Goal: Information Seeking & Learning: Learn about a topic

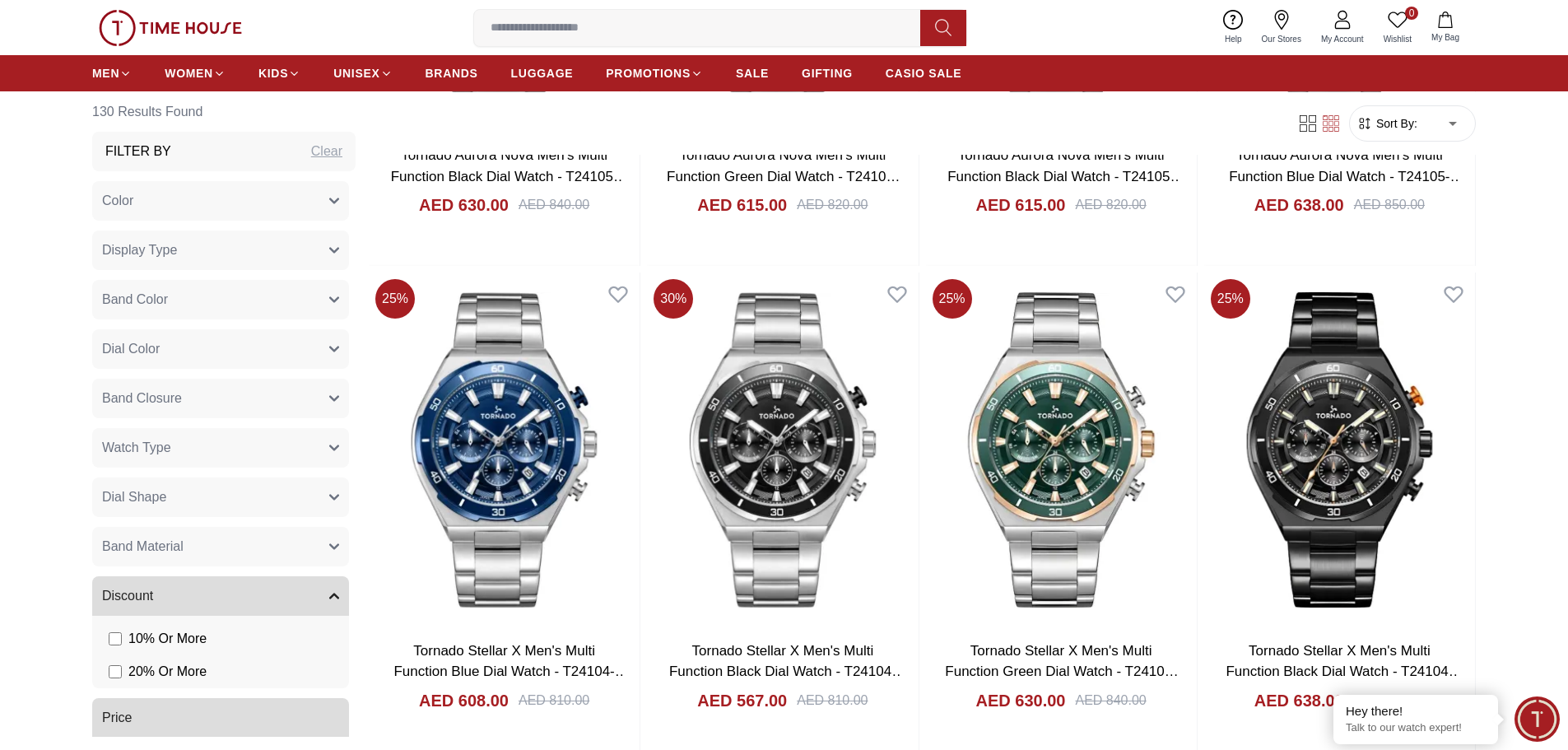
scroll to position [2716, 0]
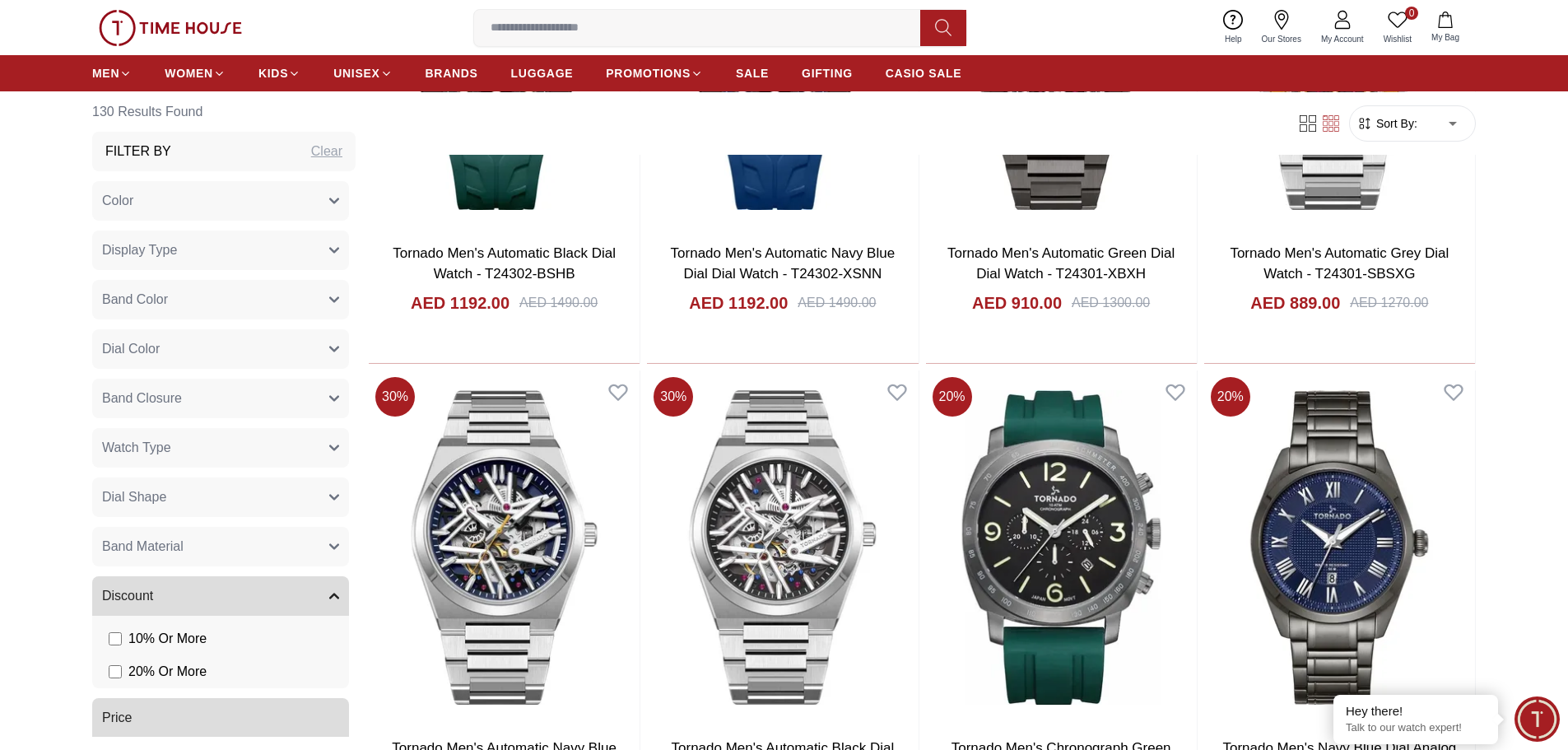
scroll to position [4198, 0]
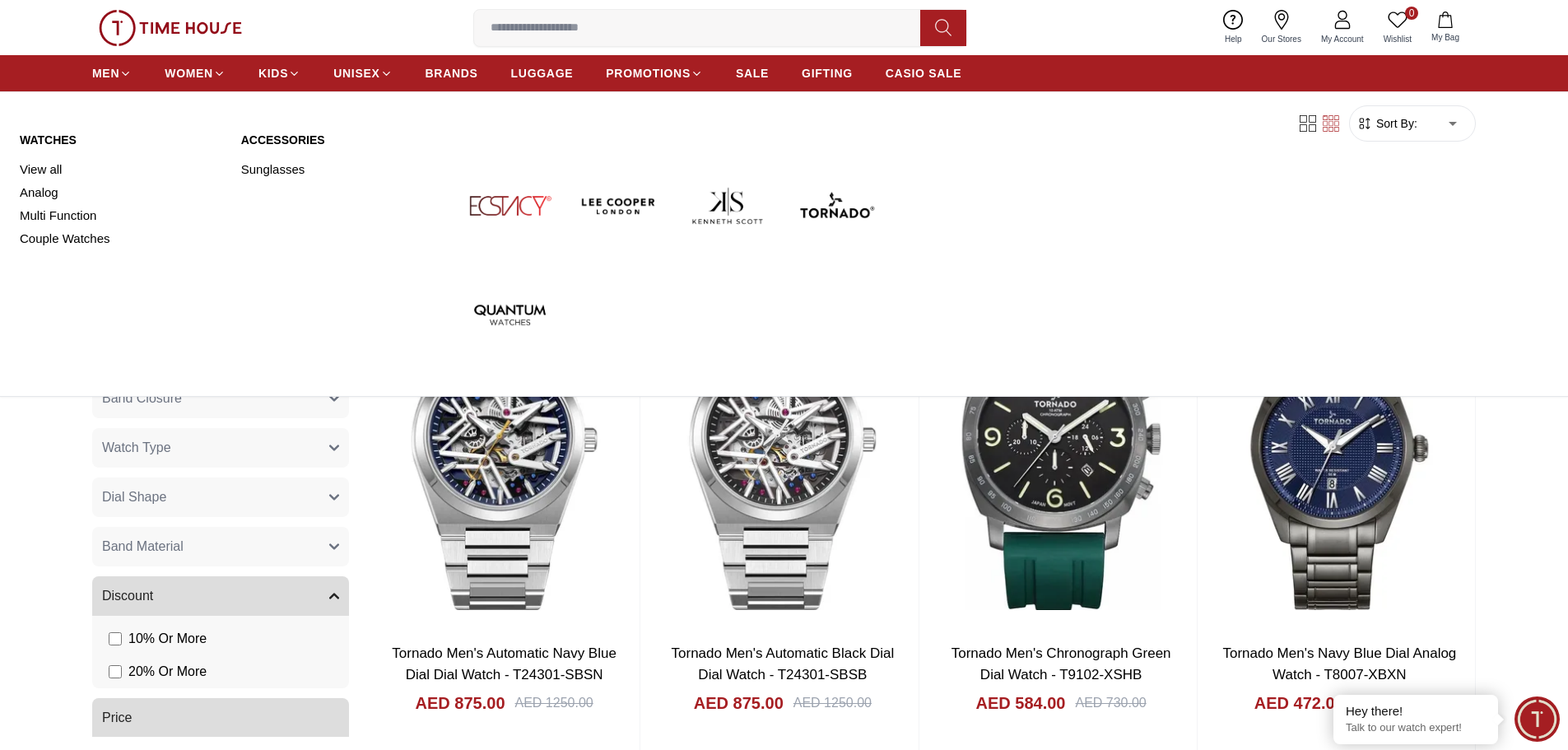
click at [833, 199] on img at bounding box center [835, 205] width 96 height 95
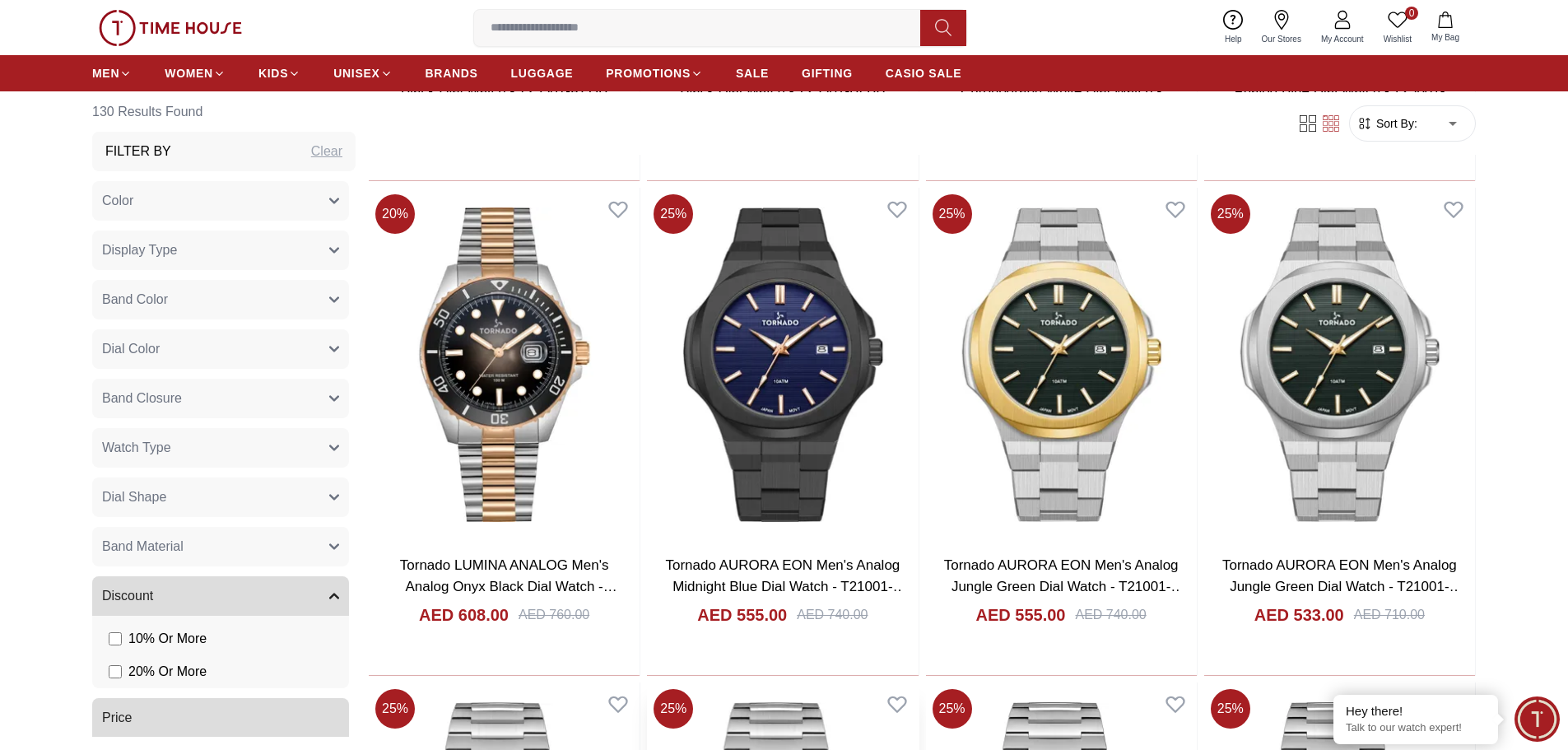
scroll to position [2222, 0]
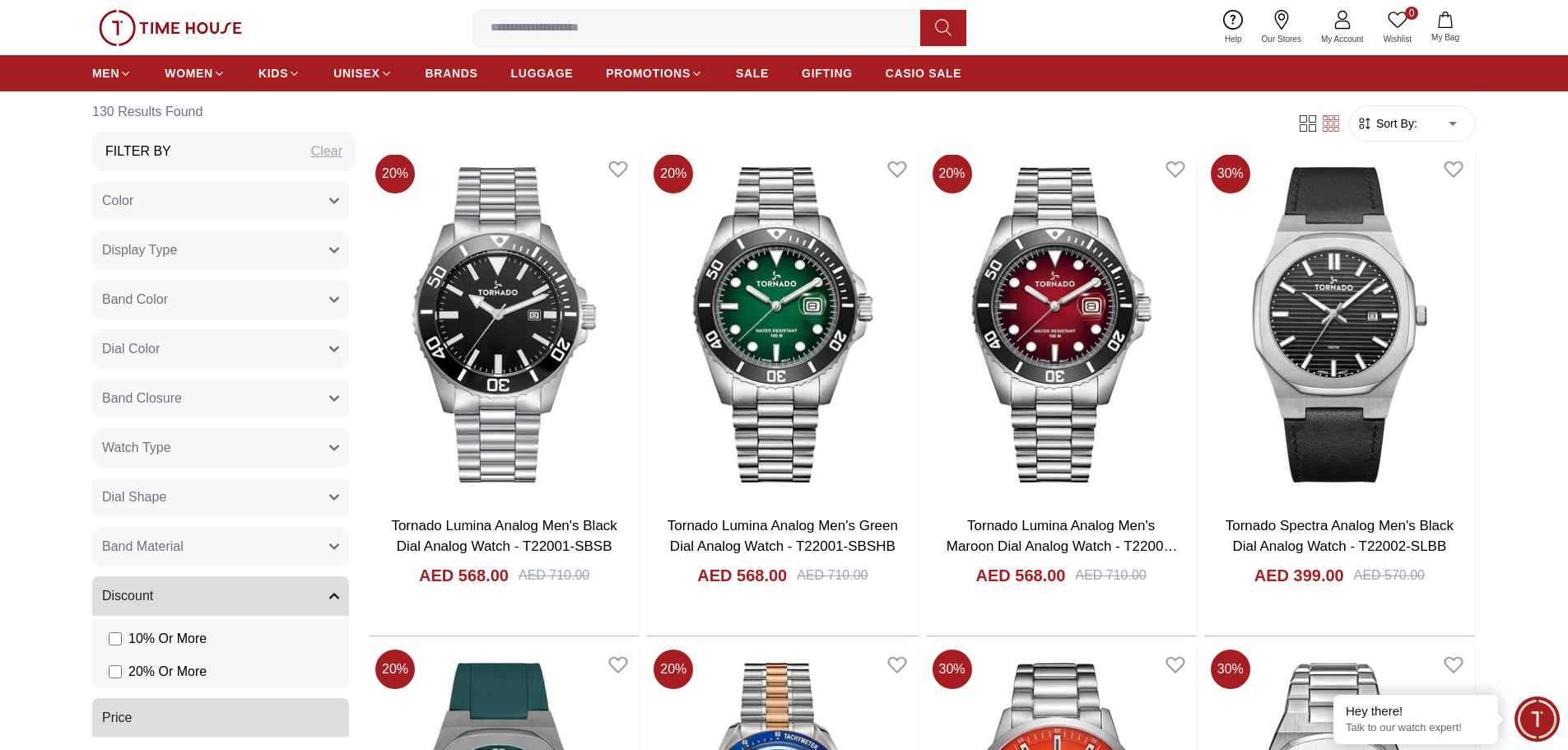
scroll to position [5020, 0]
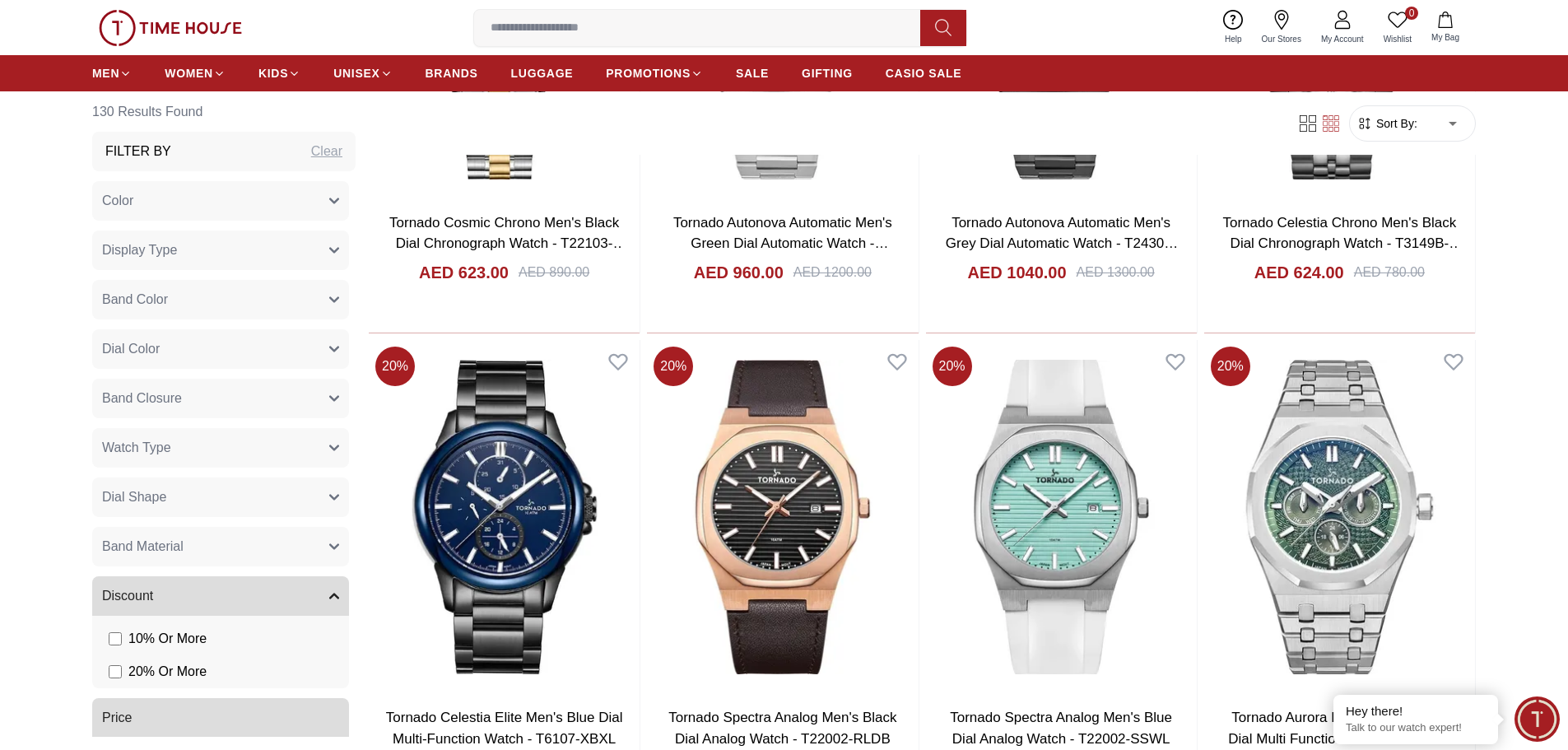
scroll to position [7654, 0]
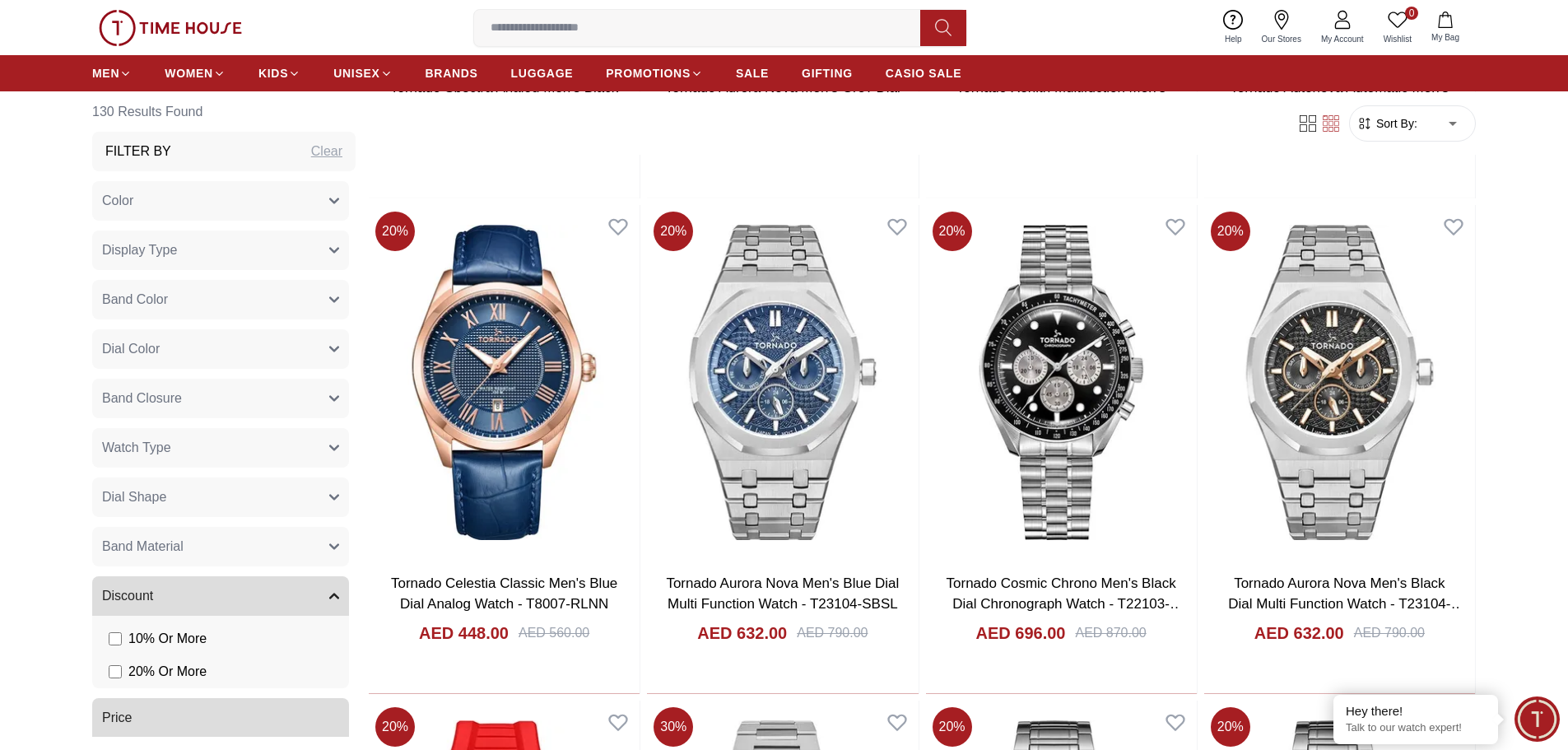
scroll to position [9547, 0]
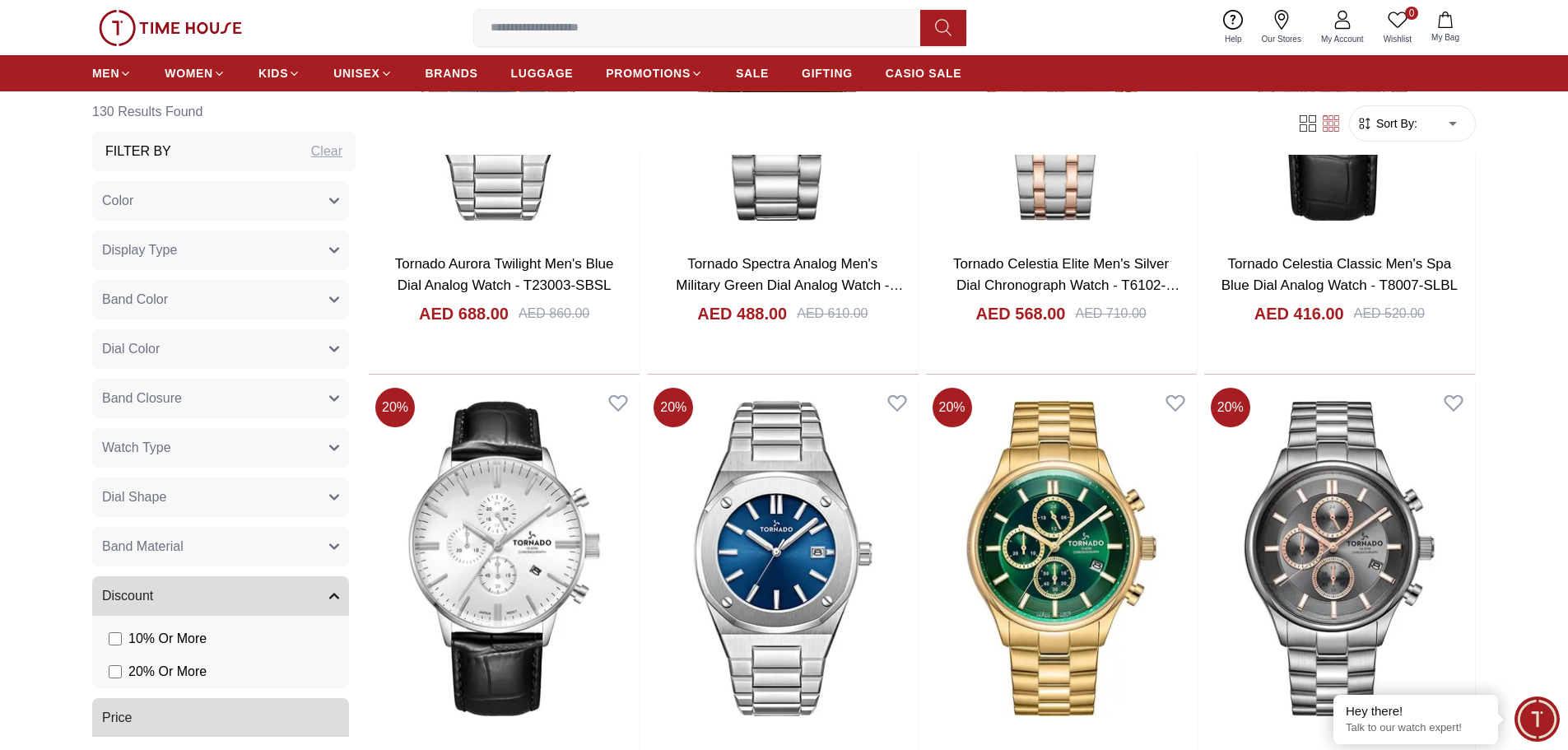
scroll to position [12098, 0]
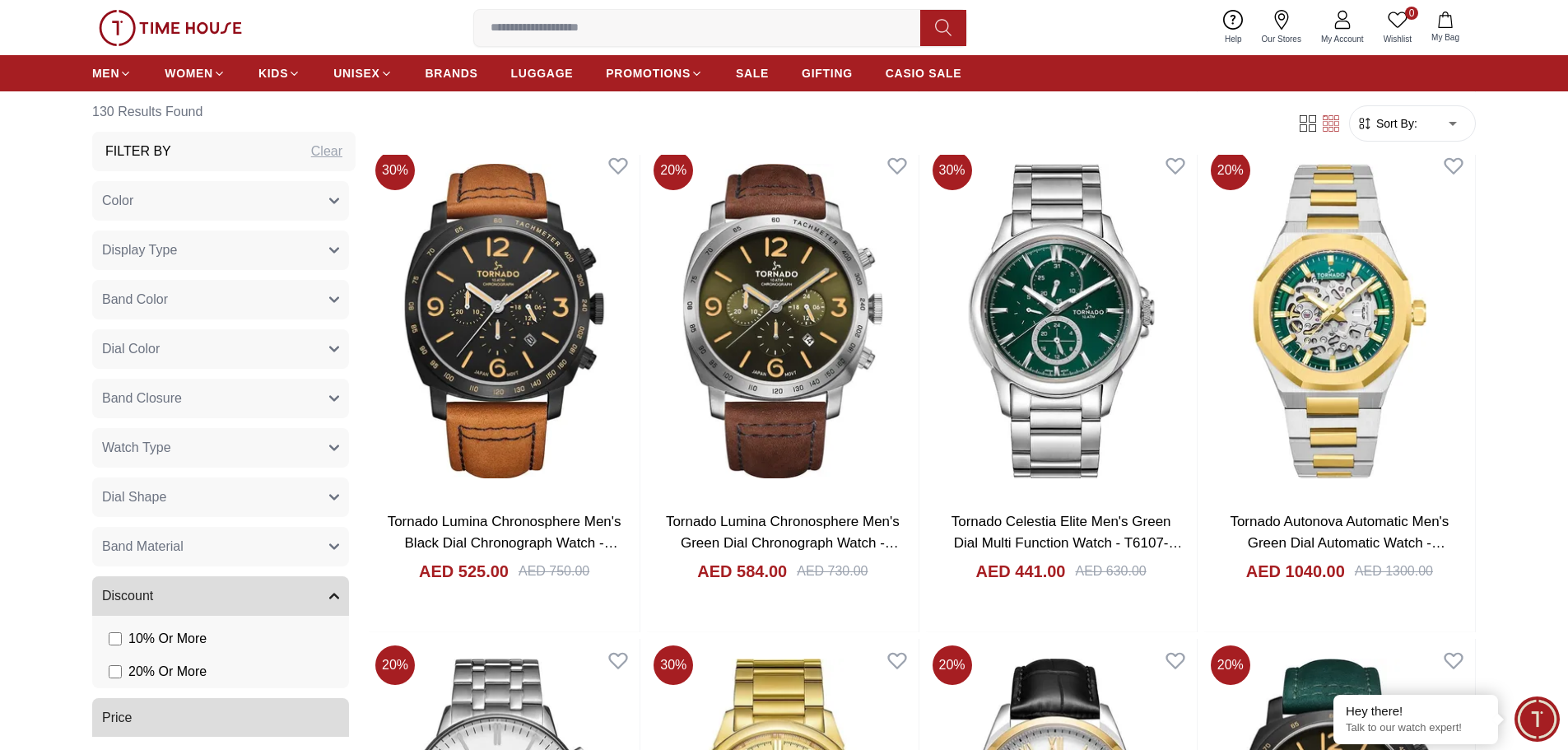
scroll to position [13251, 0]
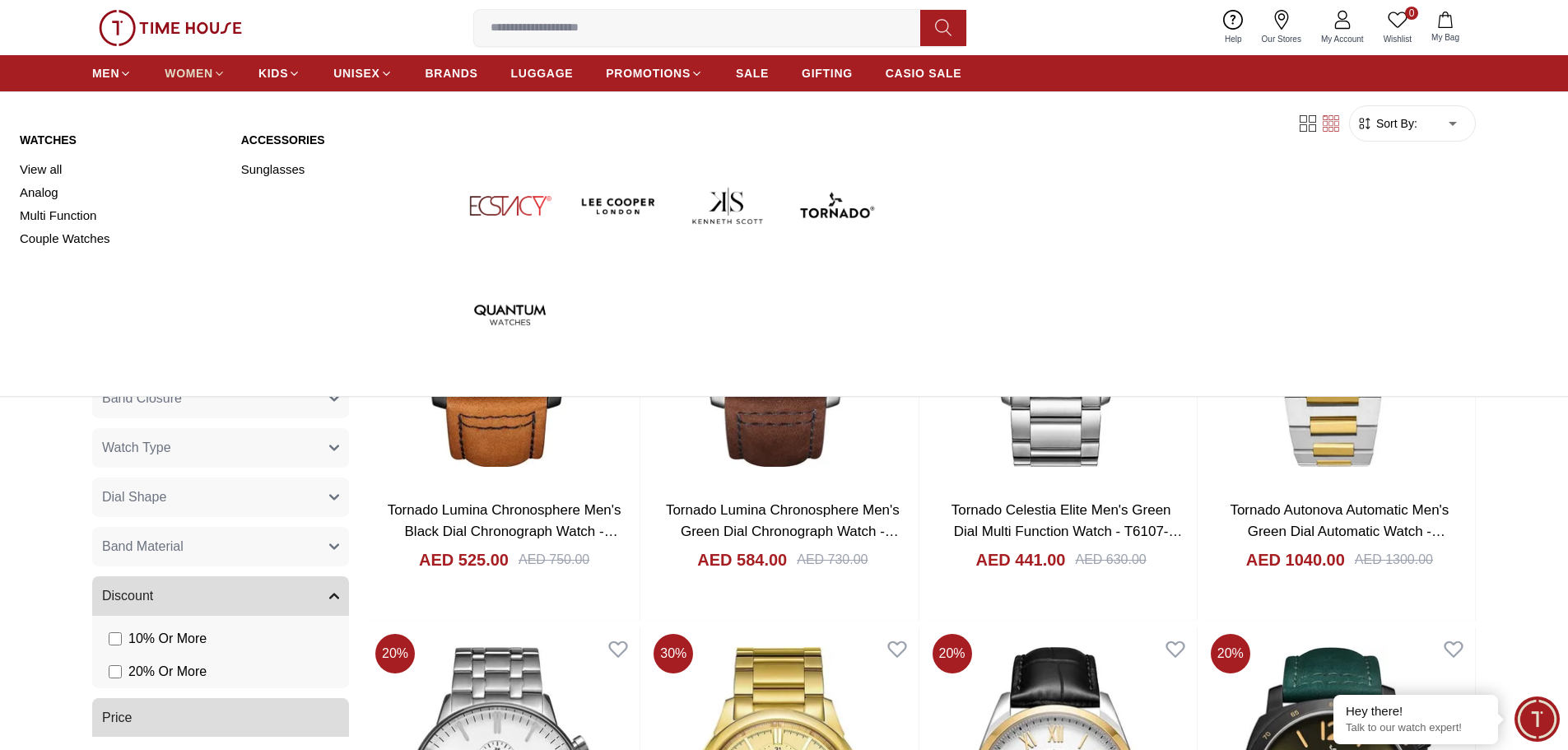
click at [208, 70] on span "WOMEN" at bounding box center [189, 73] width 48 height 17
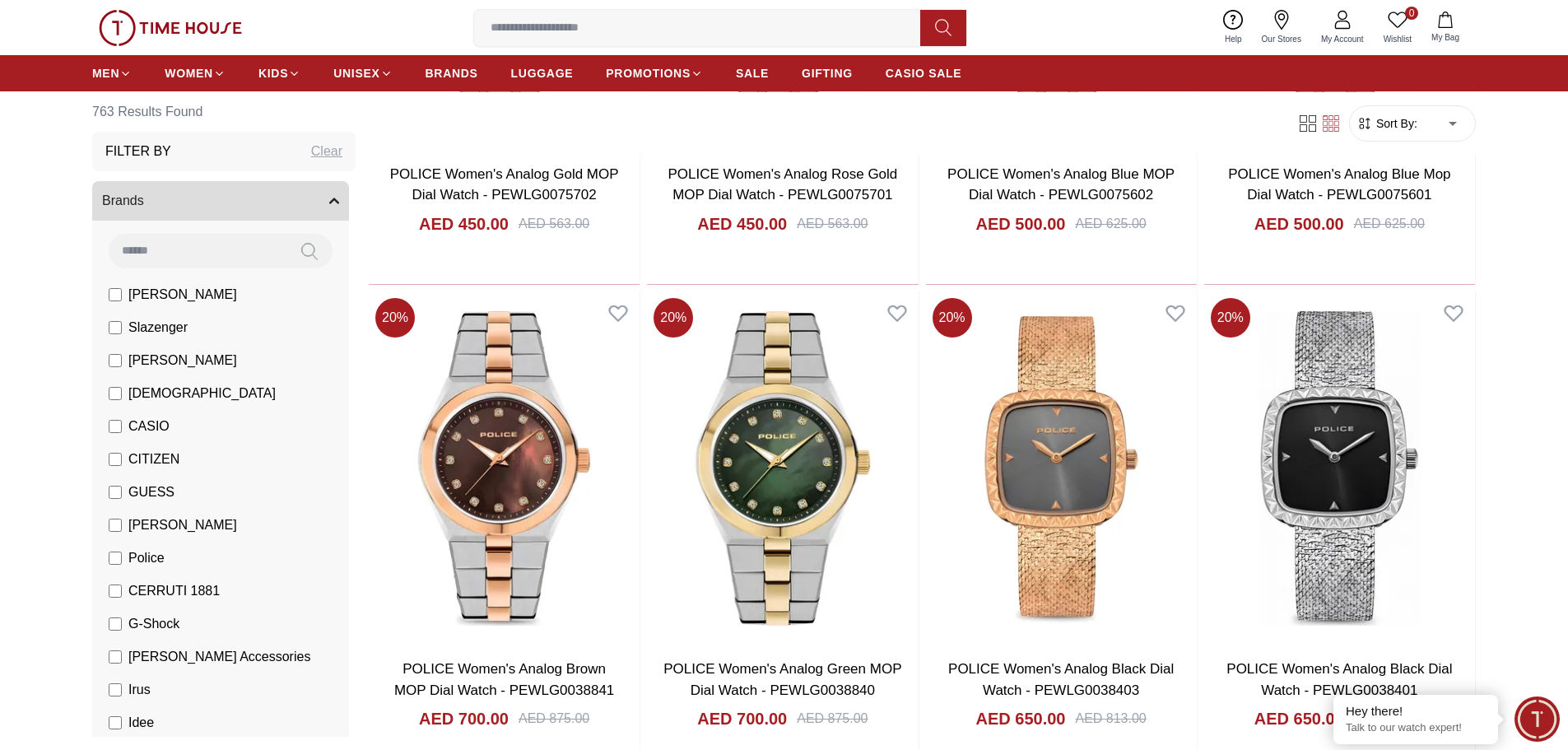
scroll to position [1976, 0]
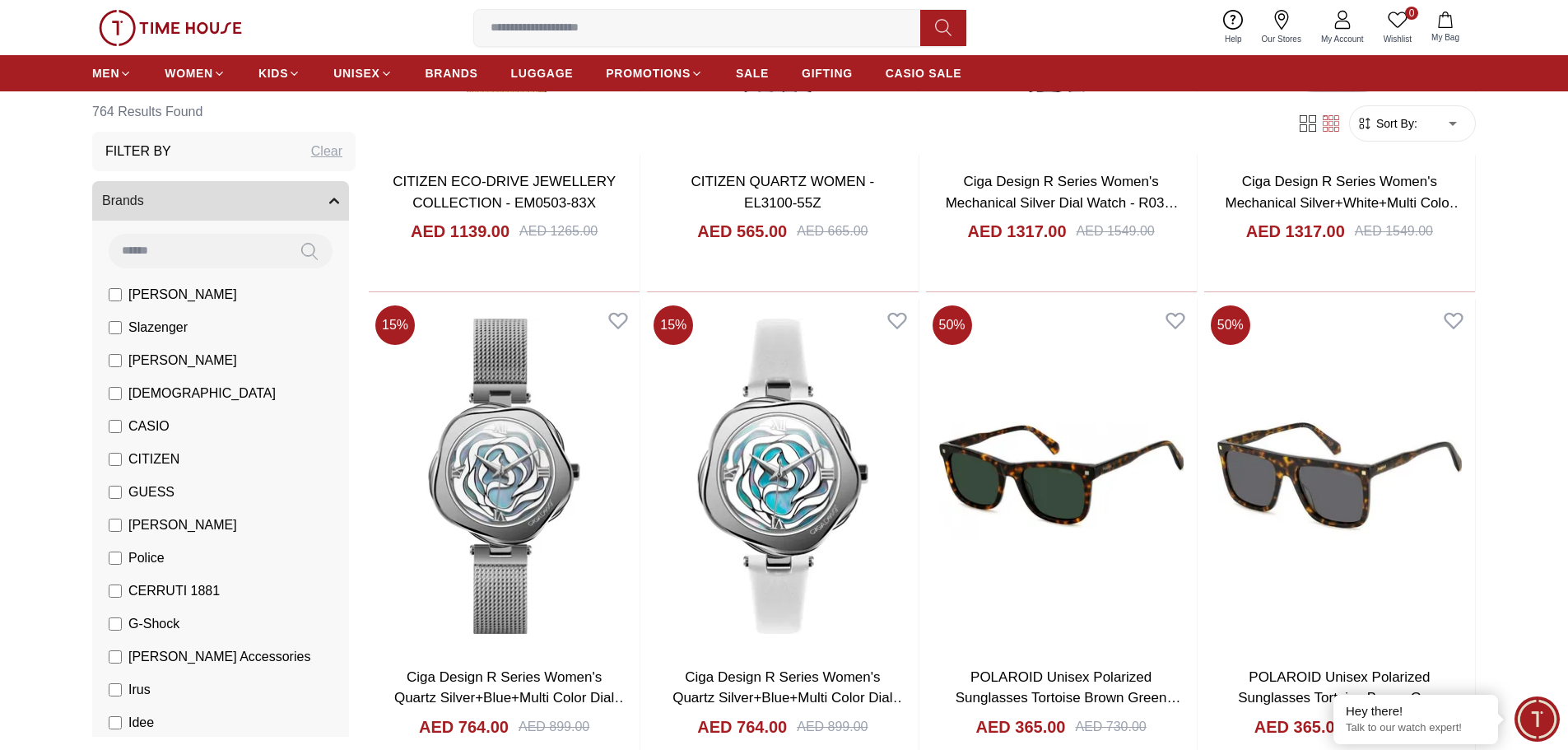
scroll to position [4527, 0]
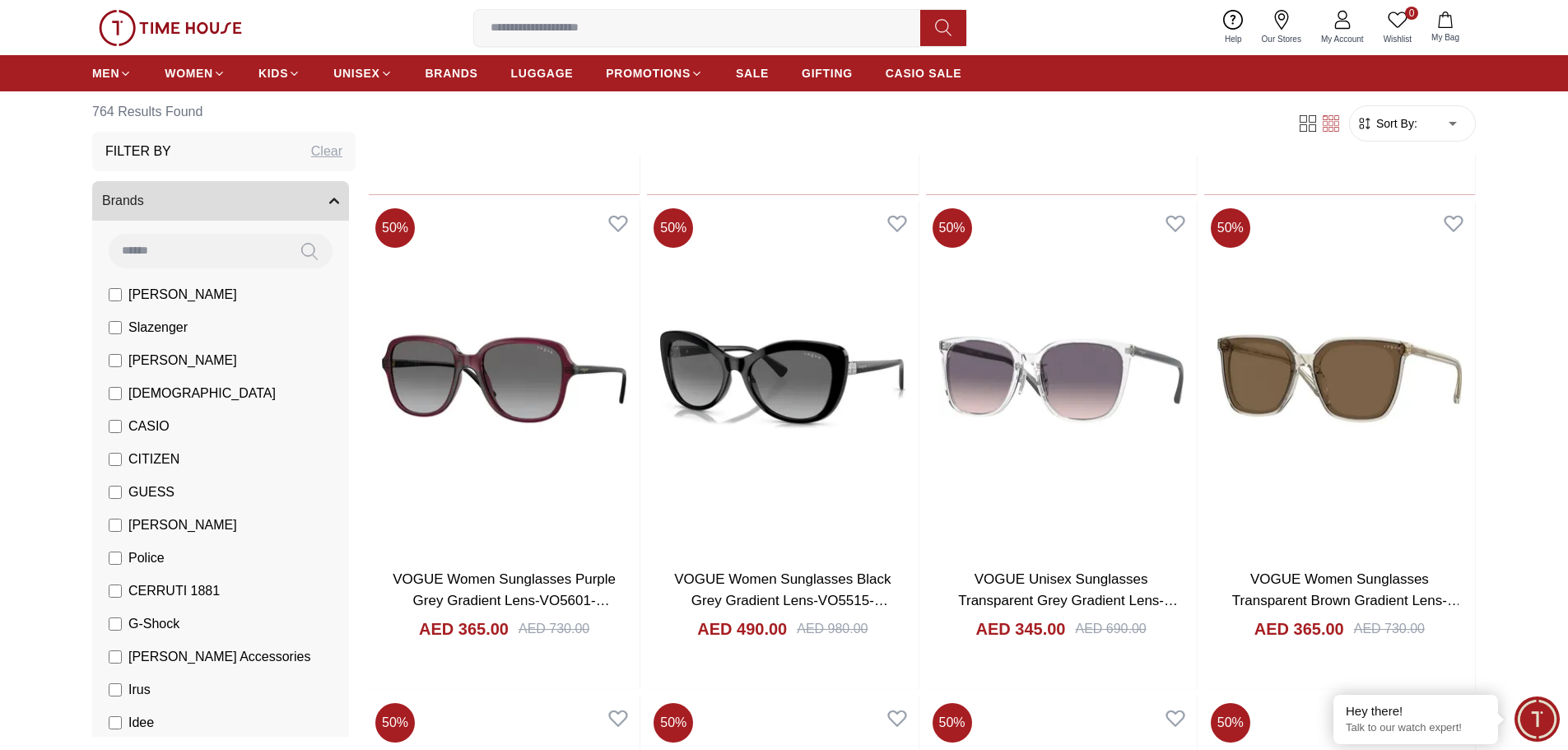
scroll to position [5514, 0]
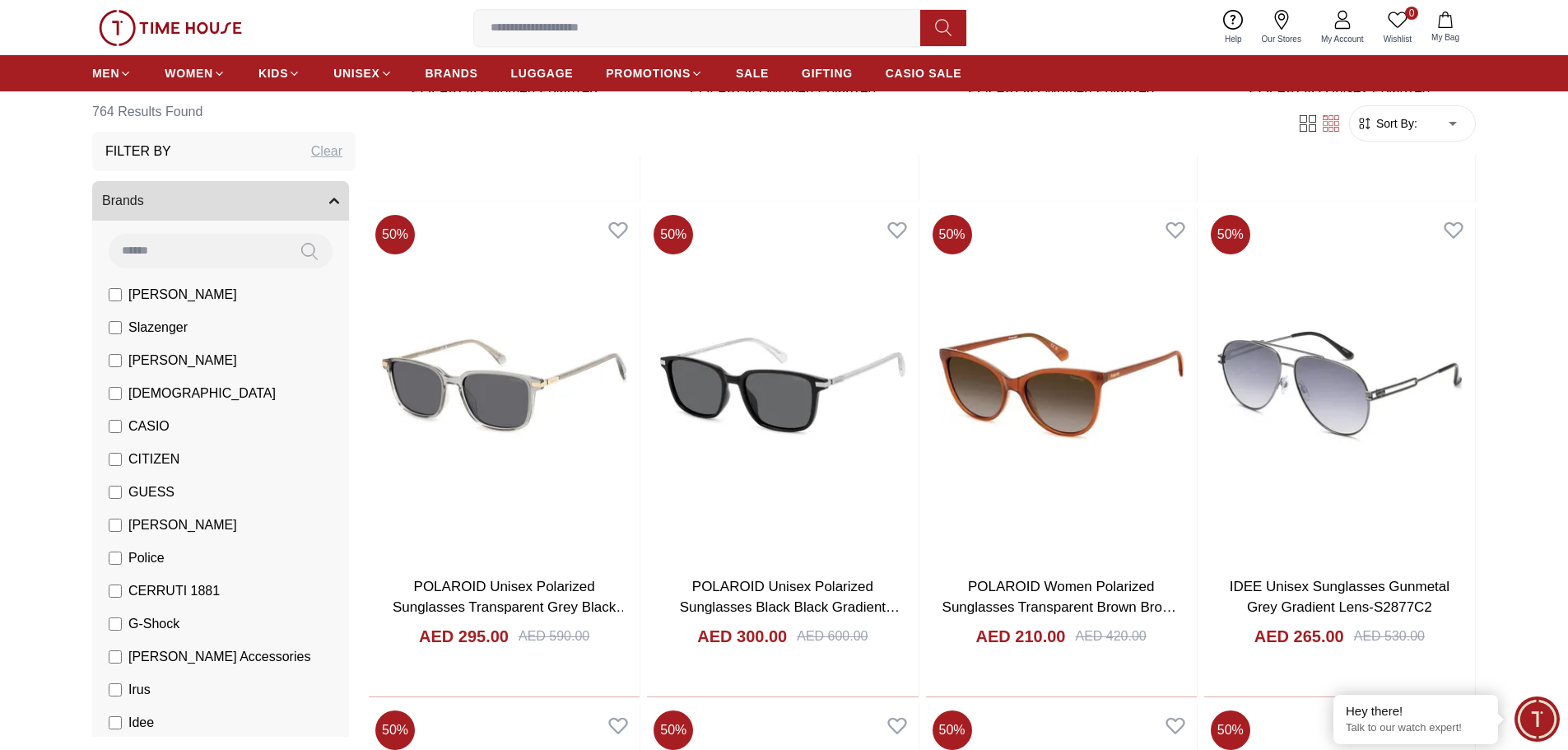
scroll to position [8148, 0]
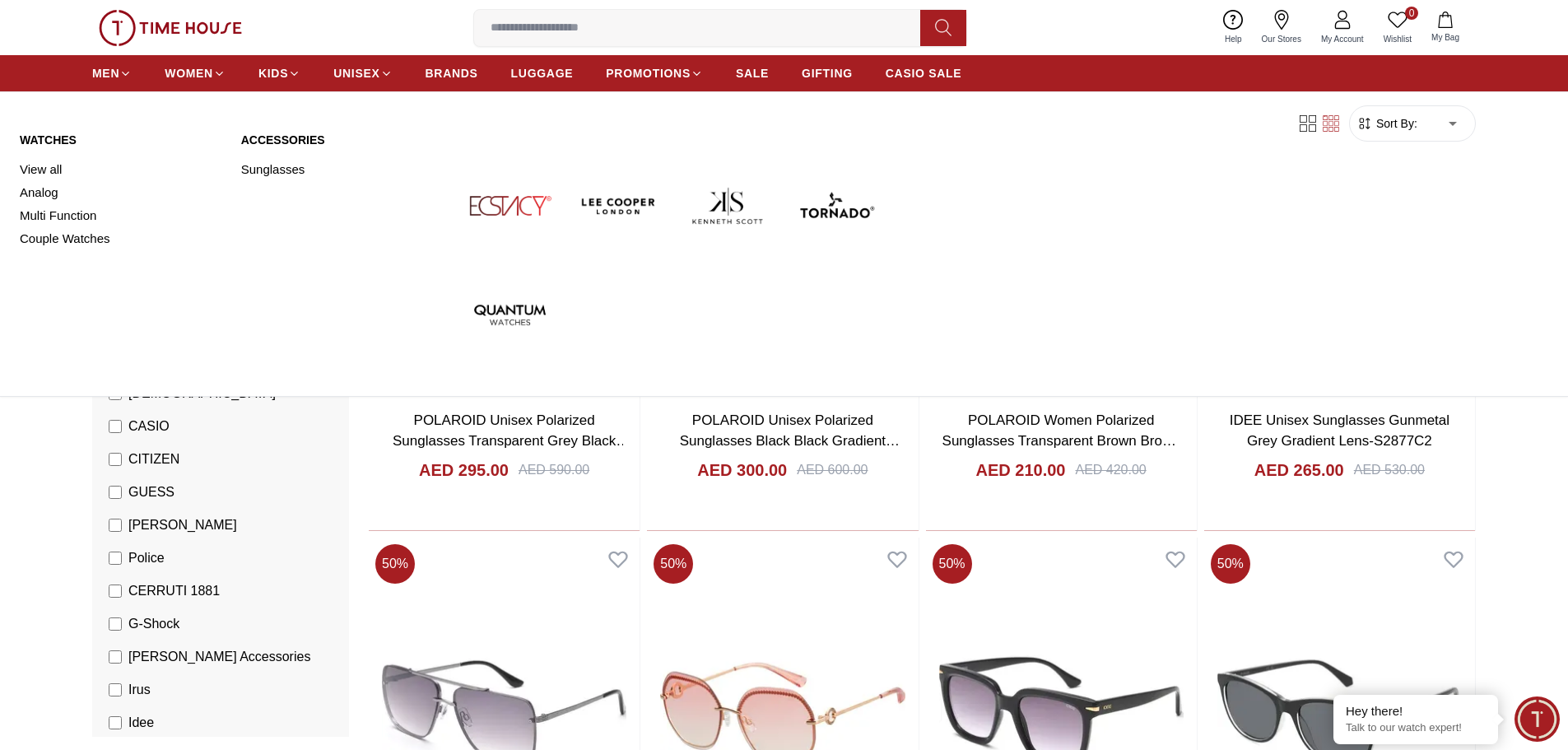
click at [38, 141] on link "Watches" at bounding box center [121, 140] width 202 height 17
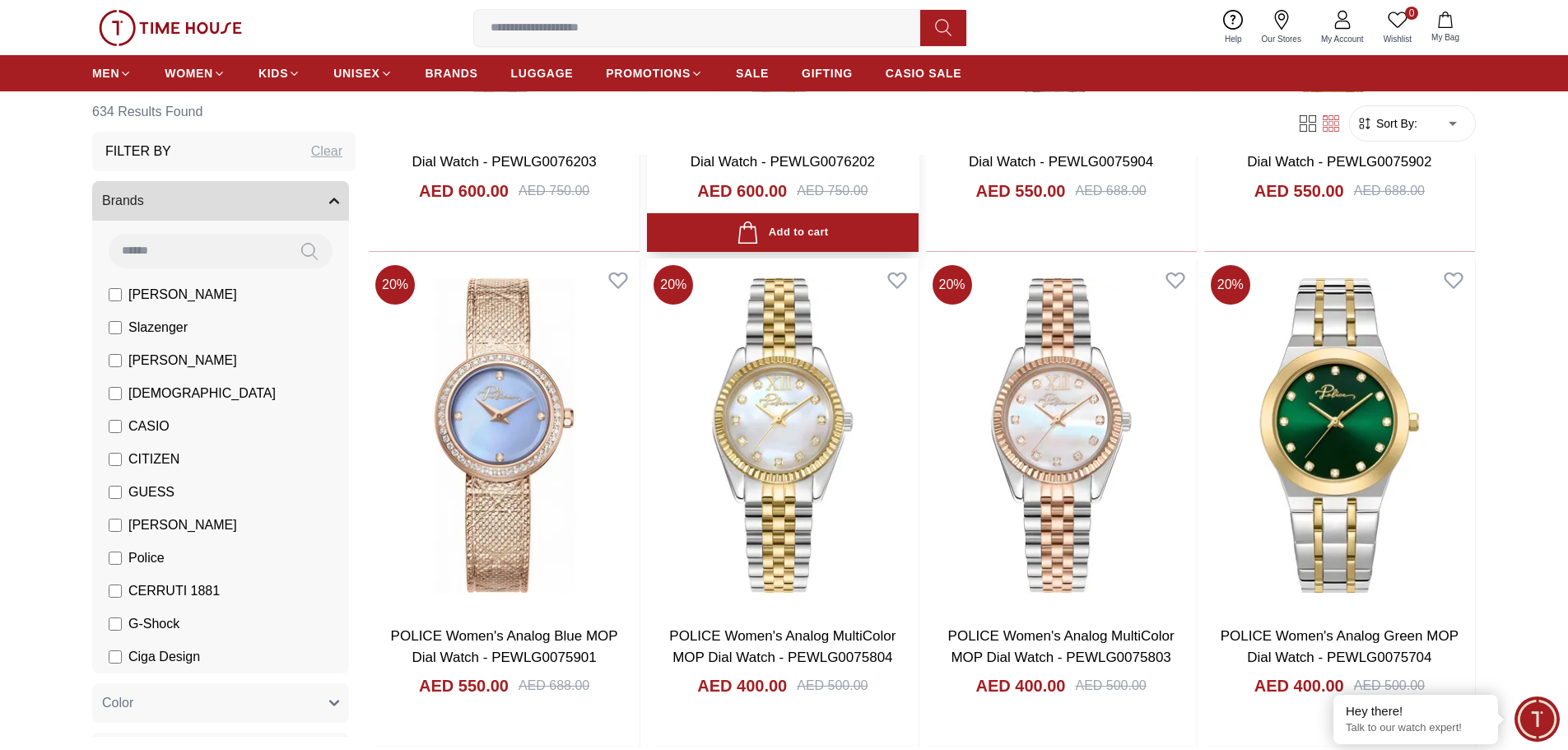
scroll to position [1235, 0]
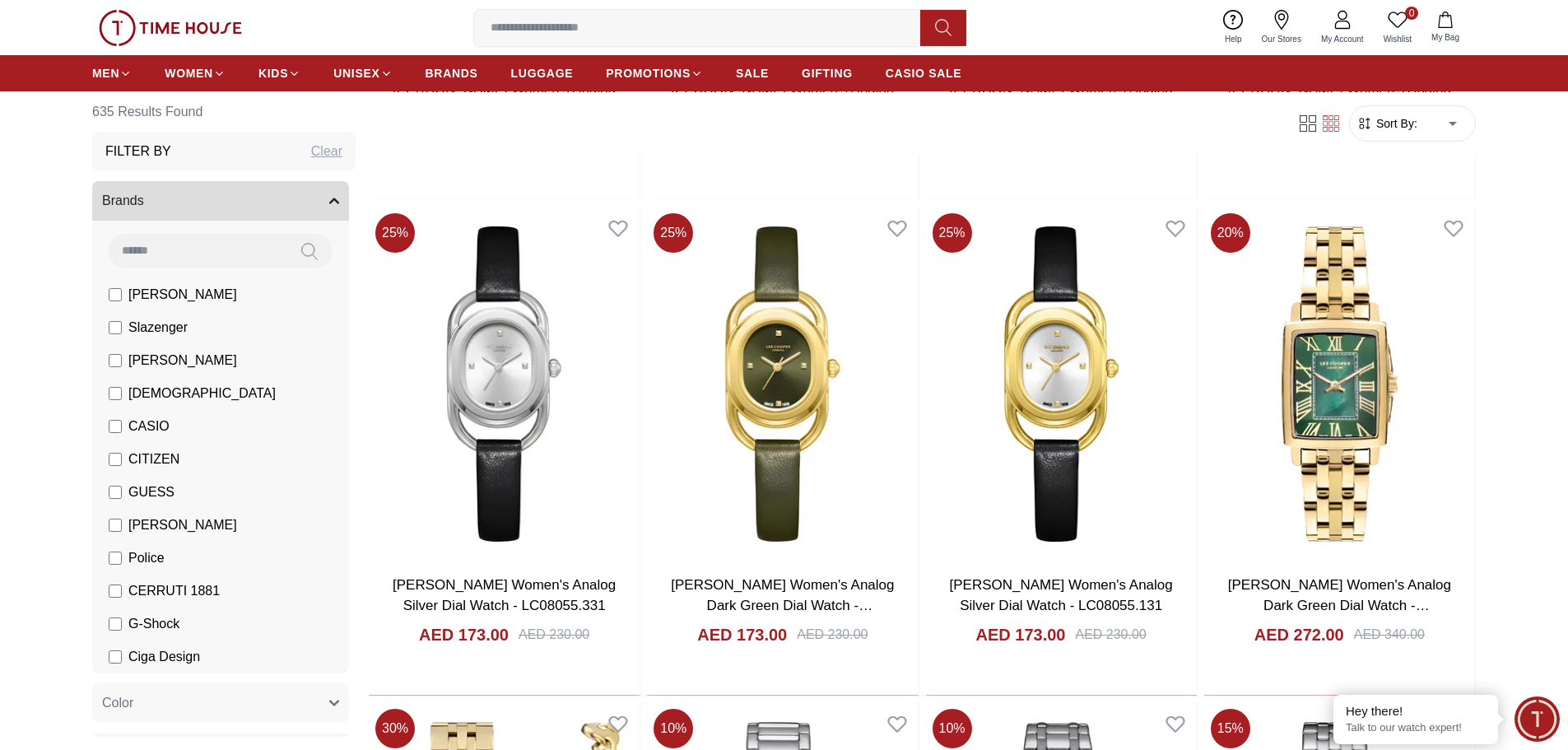
scroll to position [6008, 0]
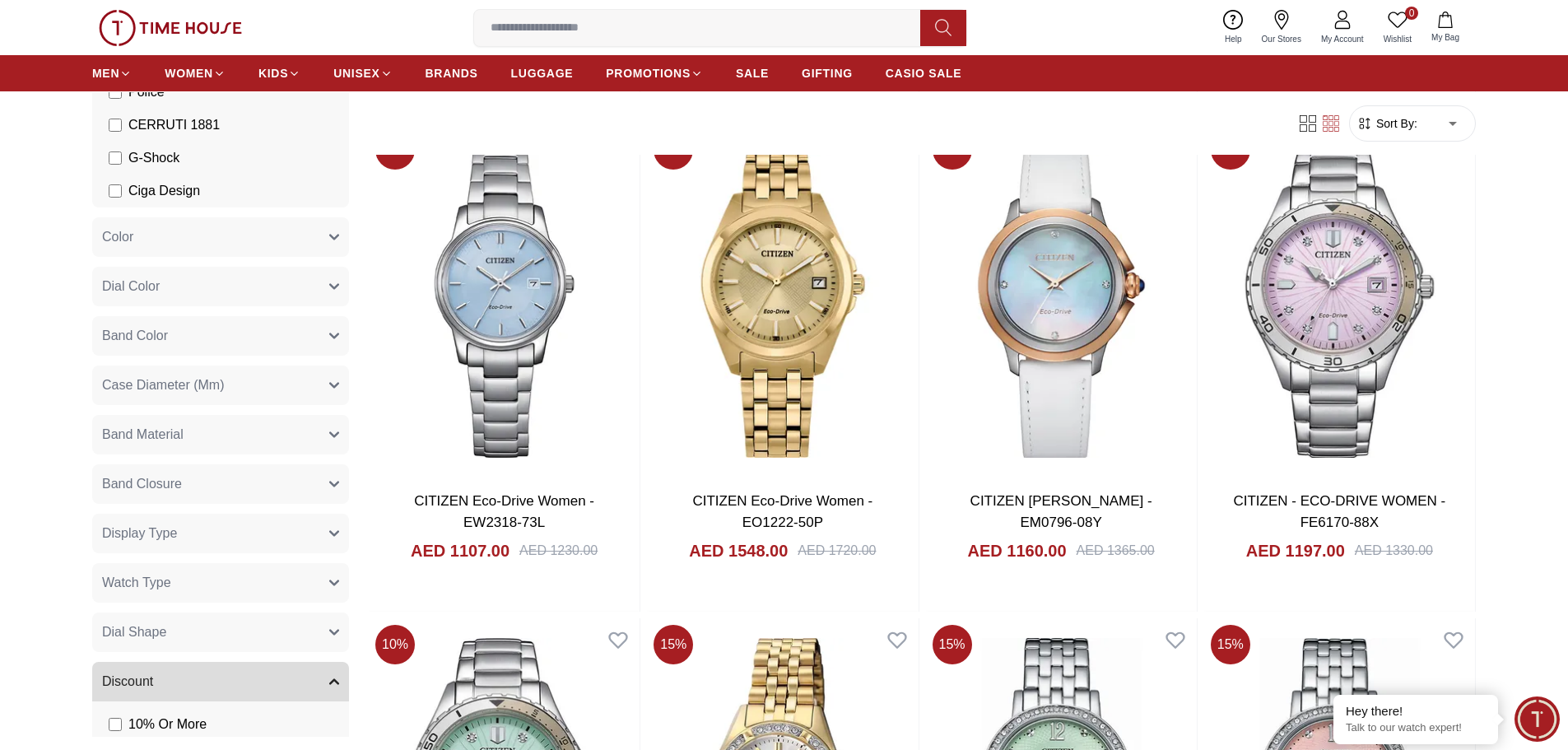
scroll to position [412, 0]
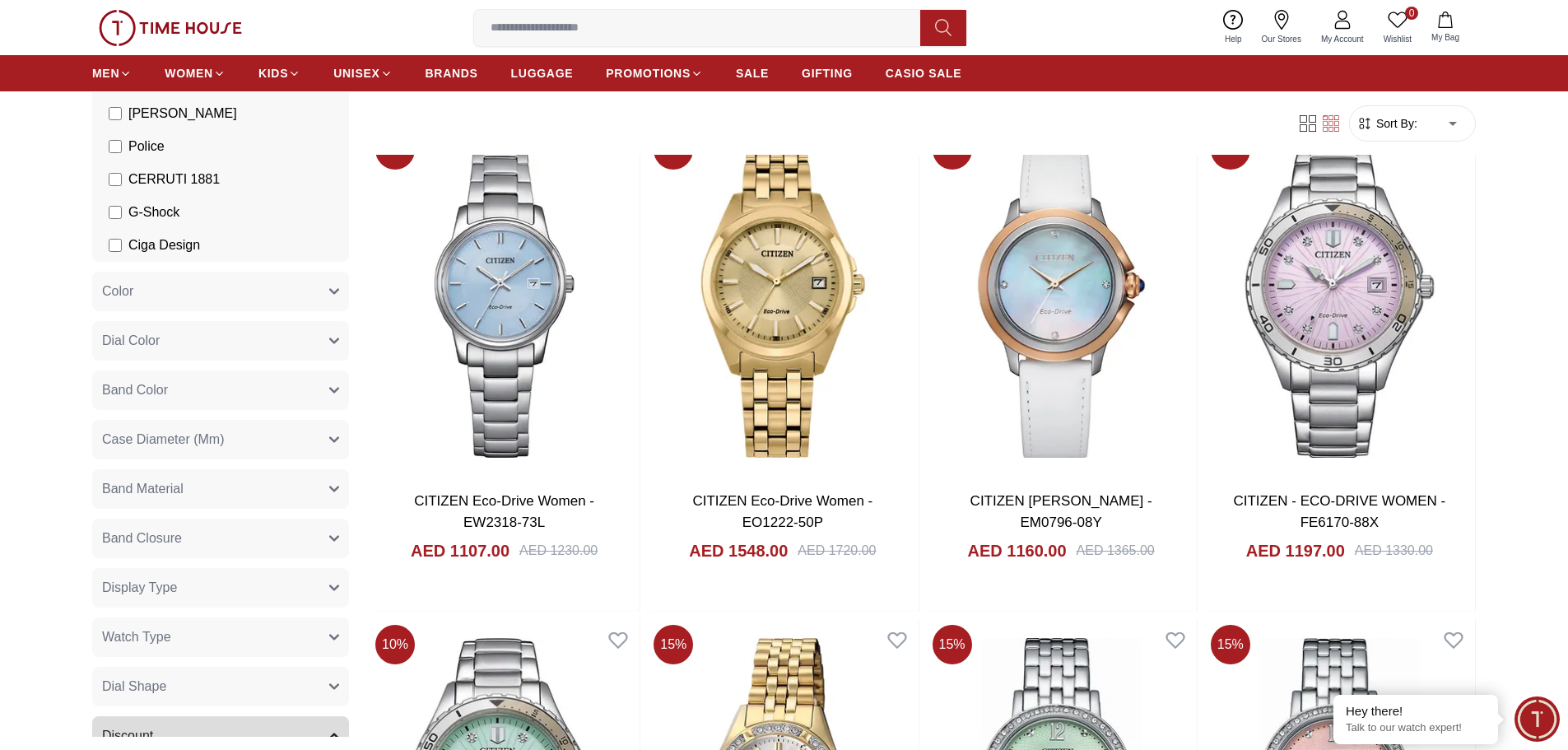
click at [246, 486] on button "Band Material" at bounding box center [220, 489] width 257 height 40
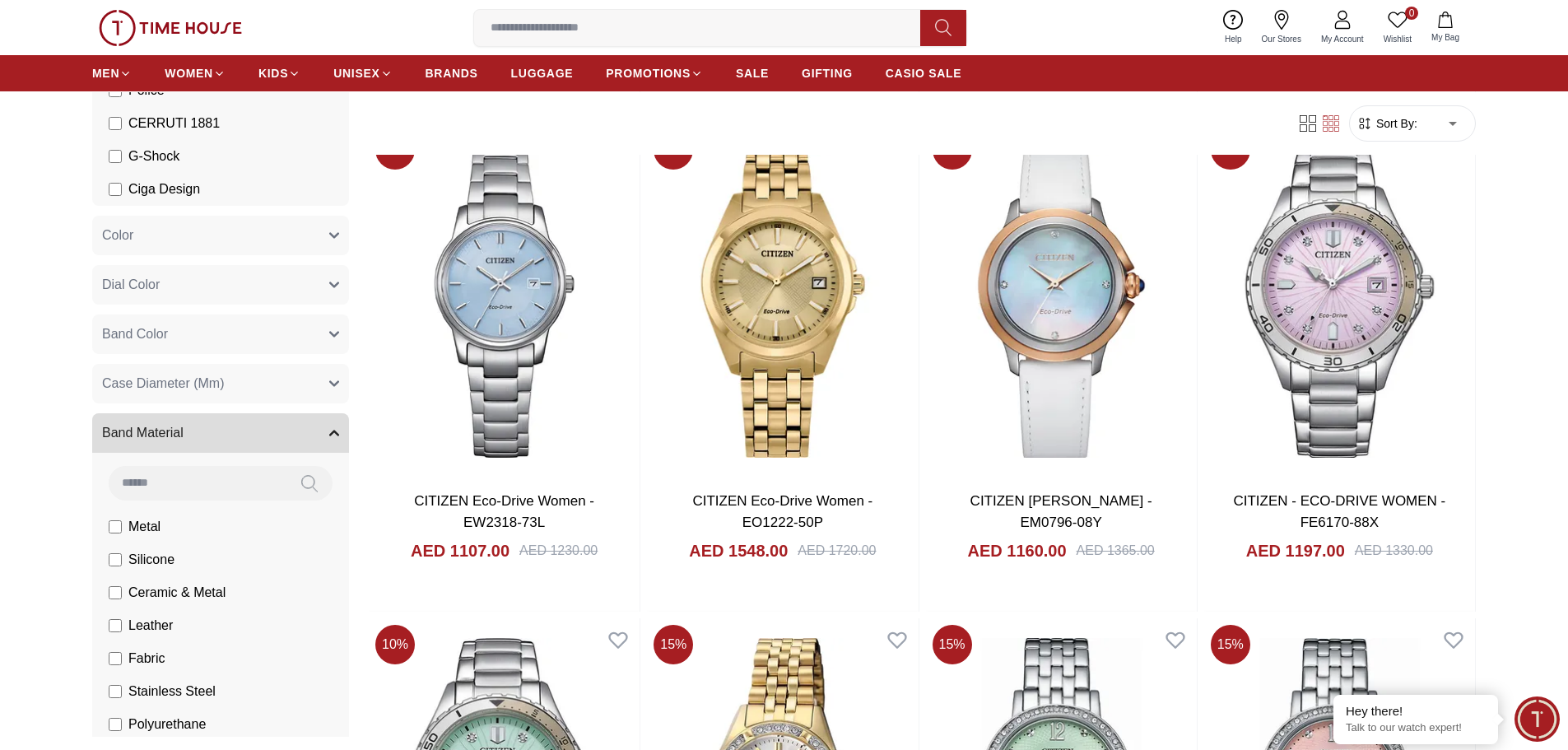
scroll to position [494, 0]
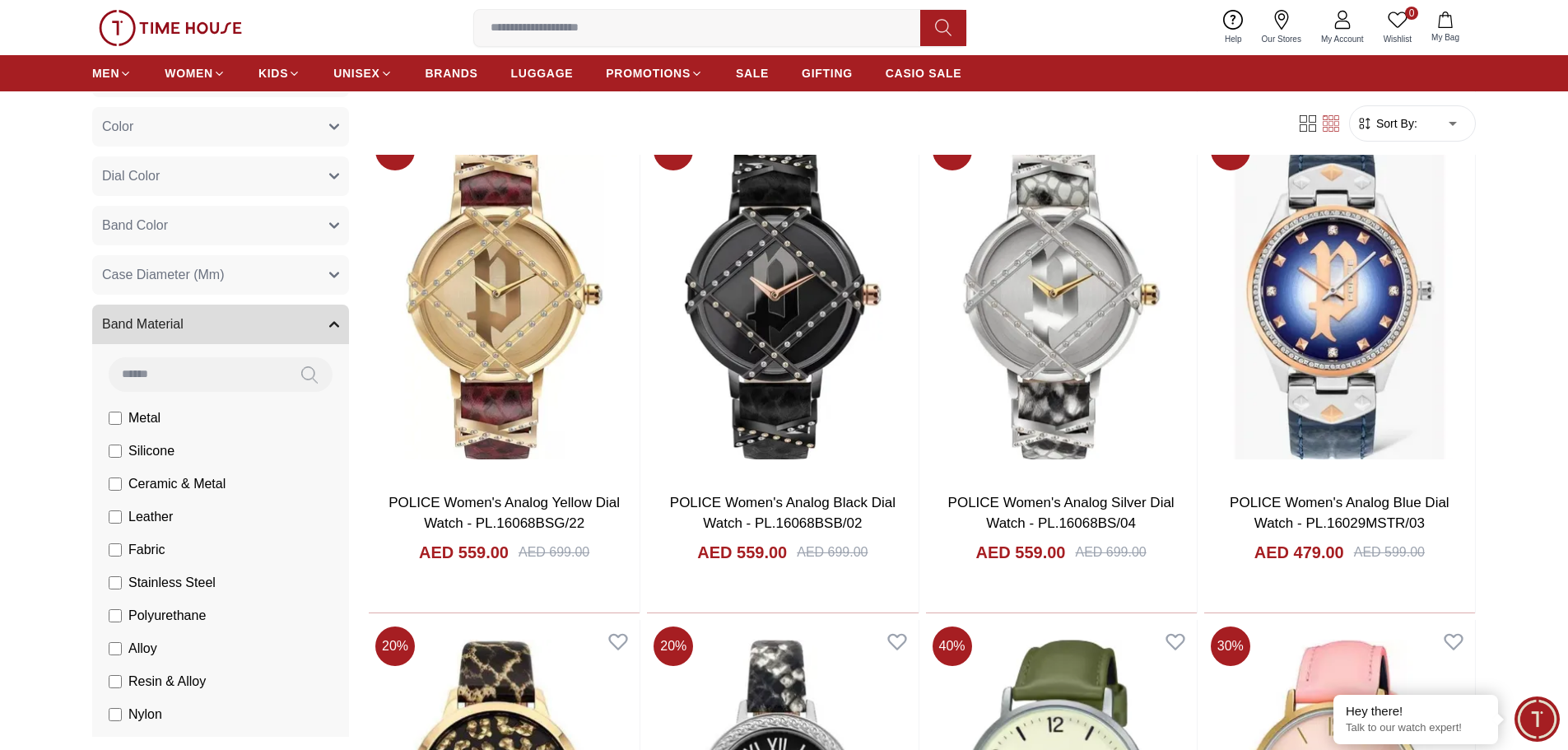
scroll to position [658, 0]
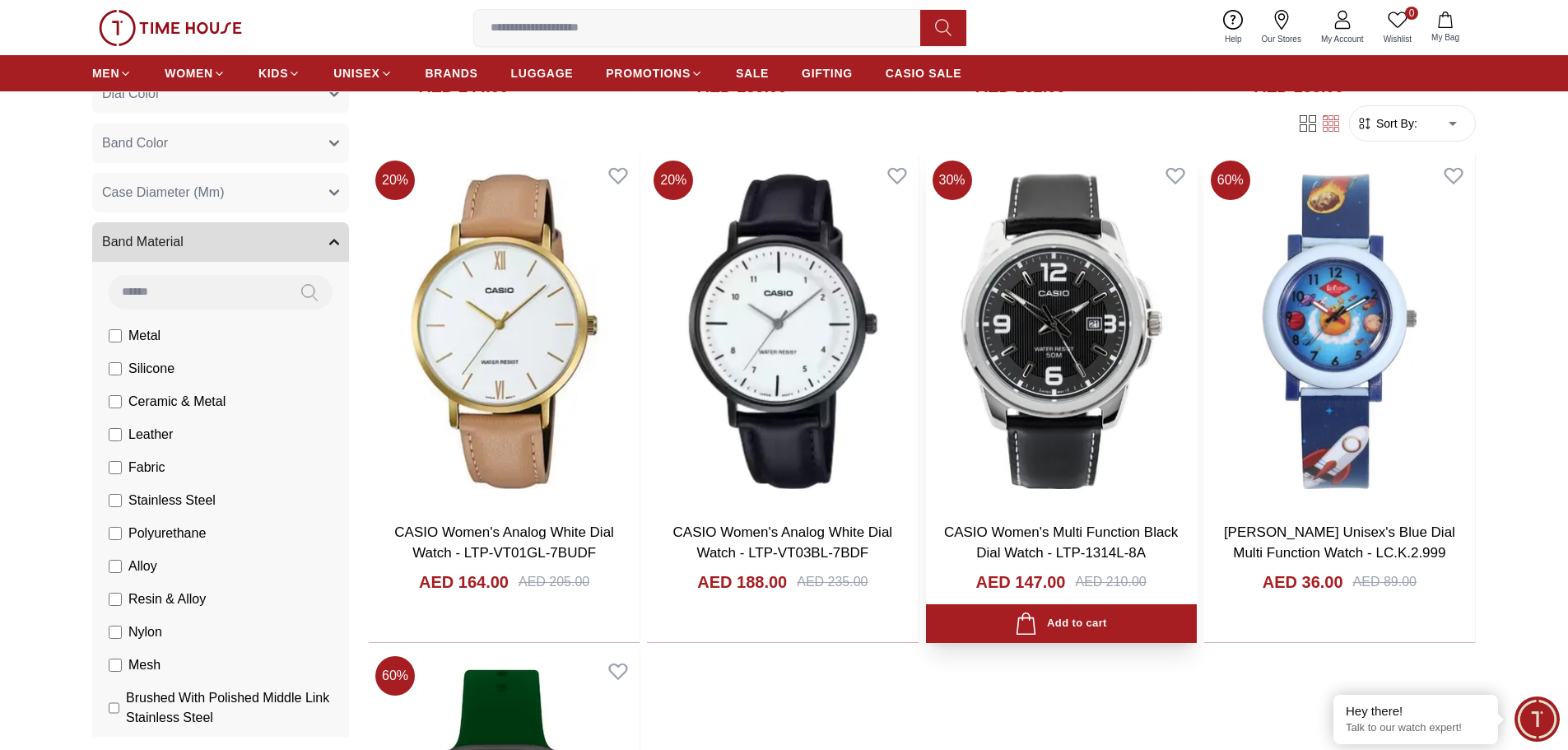
scroll to position [412, 0]
